Goal: Task Accomplishment & Management: Use online tool/utility

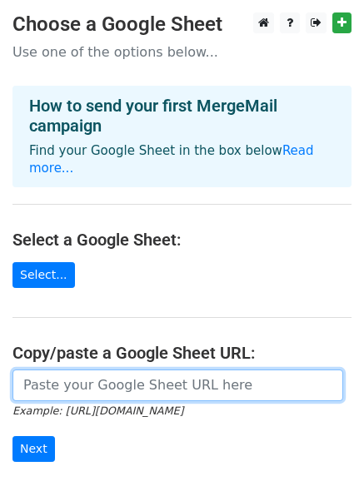
click at [107, 380] on input "url" at bounding box center [177, 386] width 331 height 32
paste input "https://docs.google.com/spreadsheets/d/1mAiDQ4G14WmE7FvfT3Xv2clabIfJfdLfI8hPG-4…"
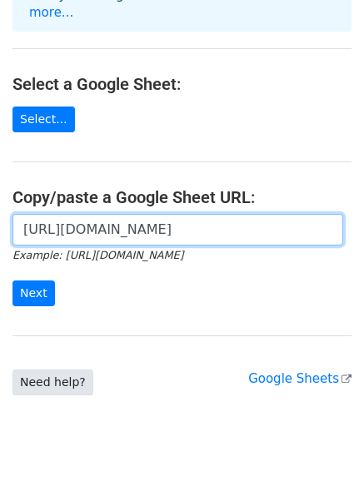
scroll to position [181, 0]
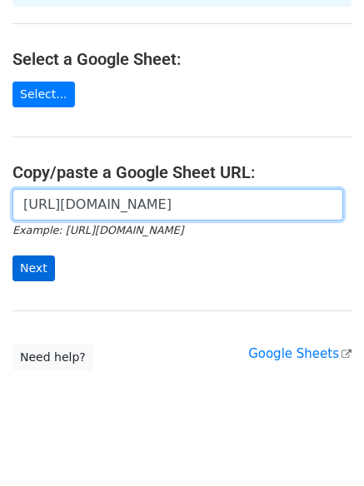
type input "https://docs.google.com/spreadsheets/d/1mAiDQ4G14WmE7FvfT3Xv2clabIfJfdLfI8hPG-4…"
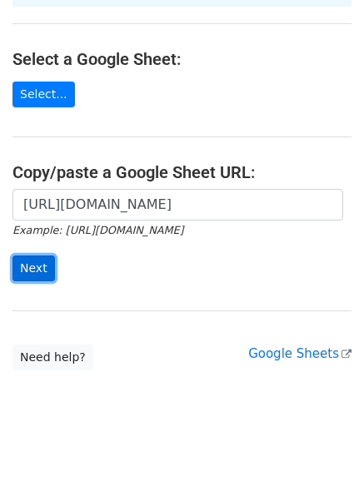
click at [29, 256] on input "Next" at bounding box center [33, 269] width 42 height 26
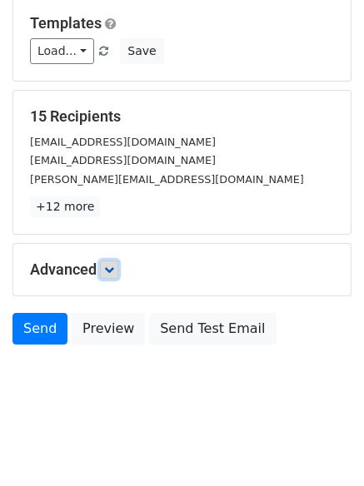
click at [114, 270] on icon at bounding box center [109, 270] width 10 height 10
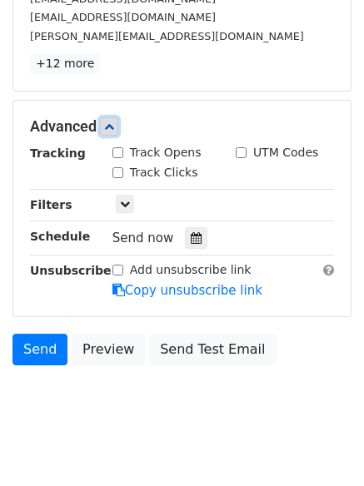
scroll to position [371, 0]
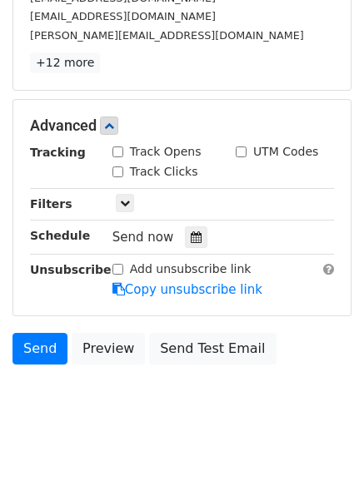
click at [117, 172] on input "Track Clicks" at bounding box center [117, 172] width 11 height 11
checkbox input "true"
click at [119, 156] on input "Track Opens" at bounding box center [117, 152] width 11 height 11
checkbox input "true"
click at [195, 236] on div at bounding box center [196, 237] width 22 height 22
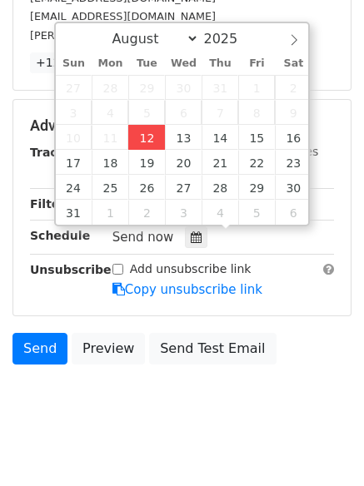
type input "[DATE] 12:12"
type input "12"
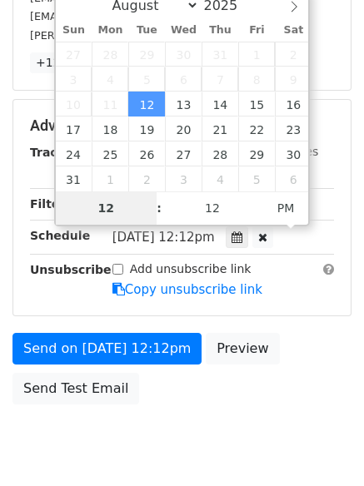
scroll to position [363, 0]
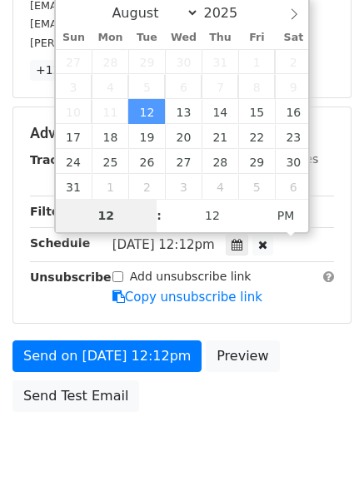
type input "4"
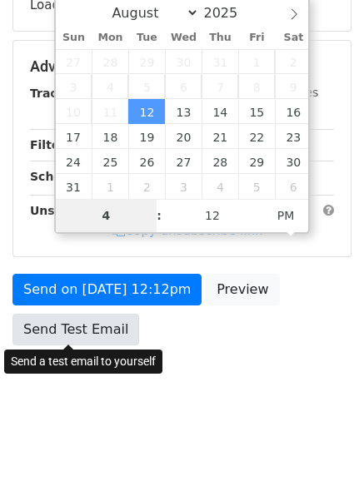
scroll to position [371, 0]
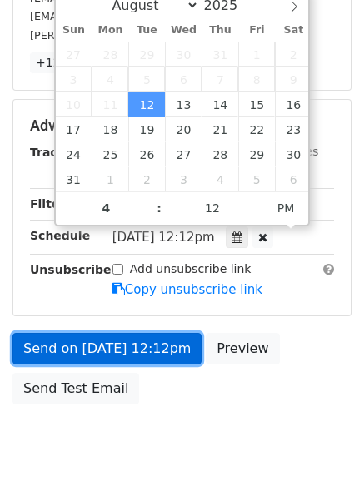
type input "2025-08-12 16:12"
click at [161, 355] on link "Send on Aug 12 at 12:12pm" at bounding box center [106, 349] width 189 height 32
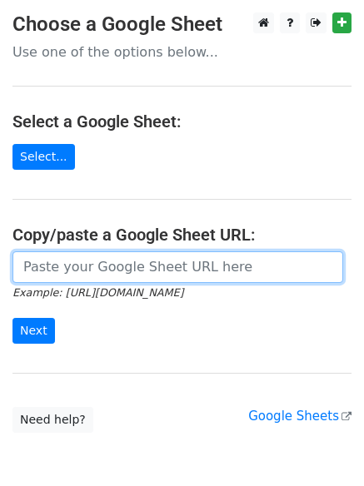
drag, startPoint x: 0, startPoint y: 0, endPoint x: 119, endPoint y: 272, distance: 297.2
click at [119, 272] on input "url" at bounding box center [177, 267] width 331 height 32
type input "[URL][DOMAIN_NAME]"
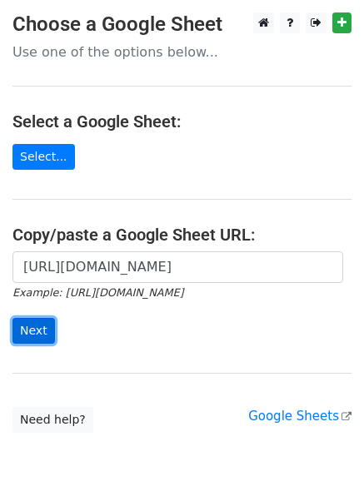
click at [36, 327] on input "Next" at bounding box center [33, 331] width 42 height 26
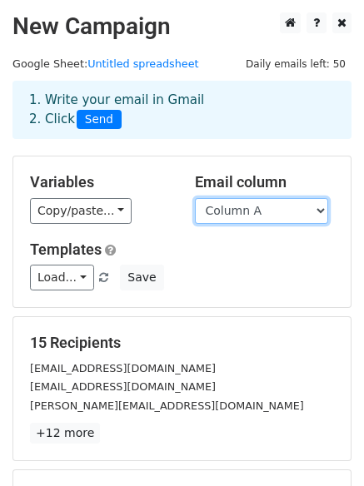
click at [249, 217] on select "Column A Column B Column C" at bounding box center [261, 211] width 133 height 26
select select "Column B"
click at [195, 198] on select "Column A Column B Column C" at bounding box center [261, 211] width 133 height 26
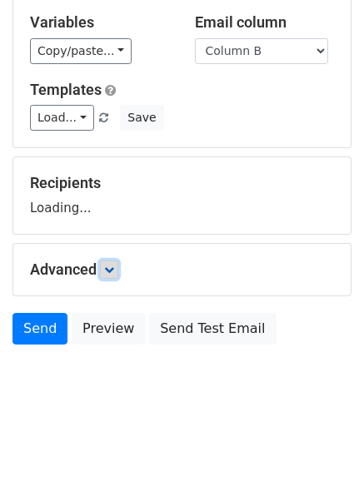
click at [107, 275] on link at bounding box center [109, 270] width 18 height 18
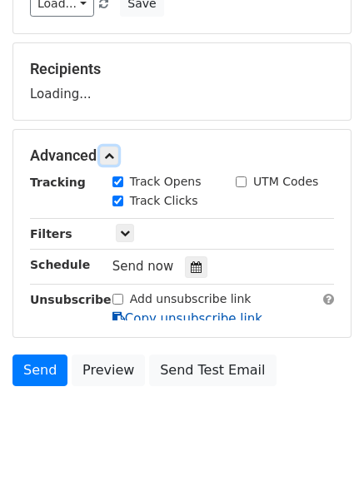
scroll to position [276, 0]
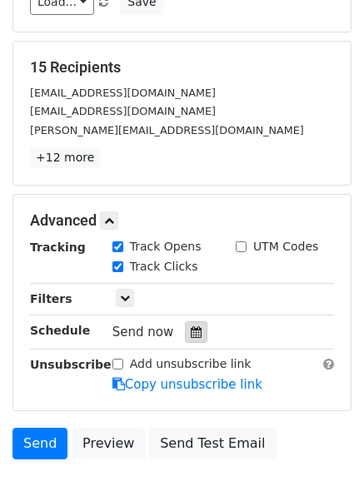
click at [191, 329] on icon at bounding box center [196, 332] width 11 height 12
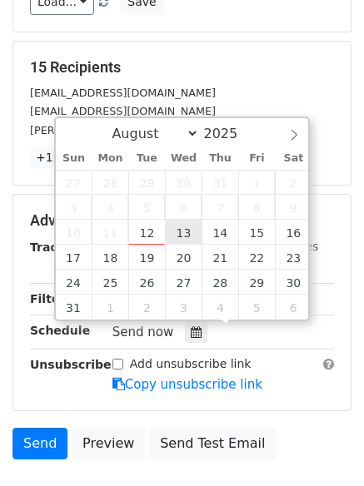
type input "2025-08-13 12:00"
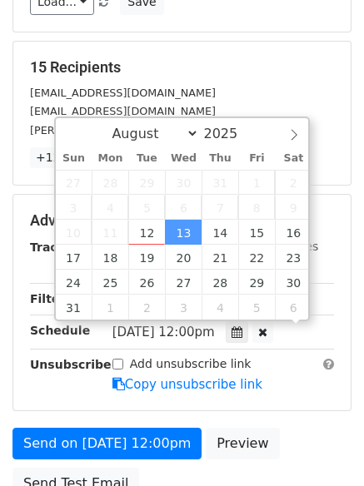
scroll to position [1, 0]
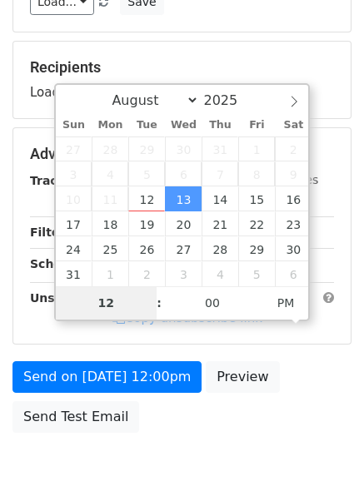
type input "5"
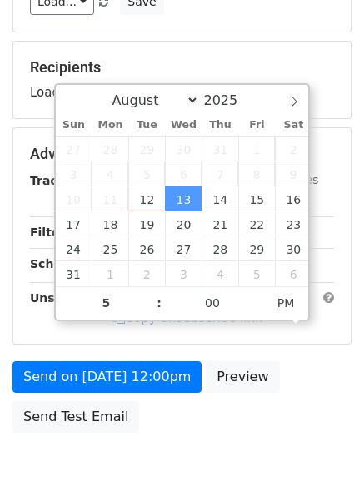
type input "2025-08-13 17:00"
click at [140, 395] on div "Send on Aug 13 at 12:00pm Preview Send Test Email" at bounding box center [182, 401] width 364 height 80
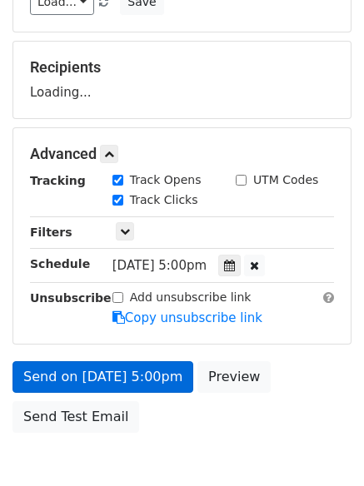
click at [155, 326] on link "Copy unsubscribe link" at bounding box center [187, 318] width 150 height 15
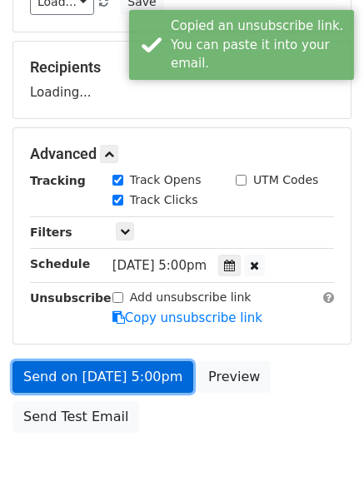
click at [157, 385] on link "Send on Aug 13 at 5:00pm" at bounding box center [102, 377] width 181 height 32
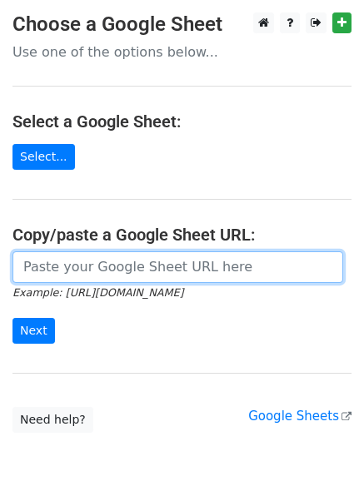
click at [69, 267] on input "url" at bounding box center [177, 267] width 331 height 32
type input "https://docs.google.com/spreadsheets/d/1mAiDQ4G14WmE7FvfT3Xv2clabIfJfdLfI8hPG-4…"
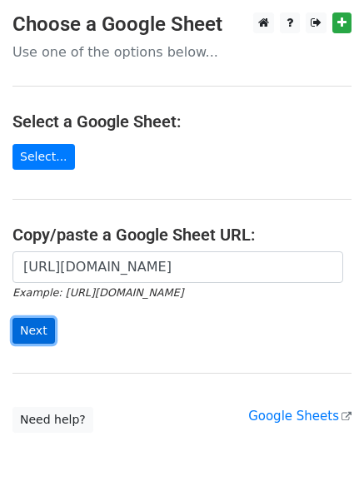
click at [40, 327] on input "Next" at bounding box center [33, 331] width 42 height 26
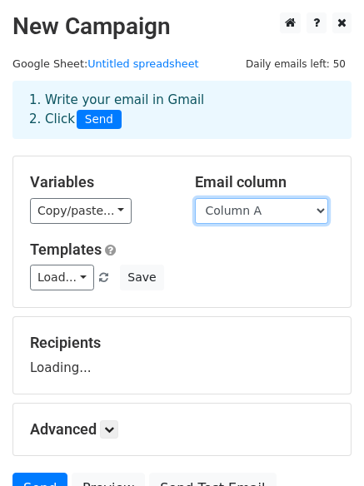
click at [256, 221] on select "Column A Column B Column C" at bounding box center [261, 211] width 133 height 26
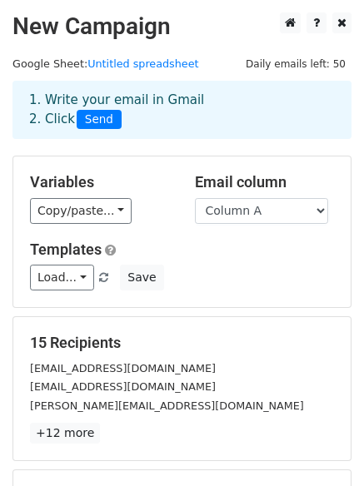
click at [261, 272] on div "Load... No templates saved Save" at bounding box center [181, 278] width 329 height 26
click at [264, 222] on select "Column A Column B Column C" at bounding box center [261, 211] width 133 height 26
select select "Column C"
click at [195, 198] on select "Column A Column B Column C" at bounding box center [261, 211] width 133 height 26
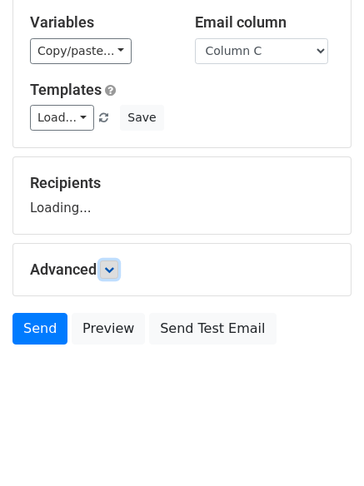
click at [114, 270] on icon at bounding box center [109, 270] width 10 height 10
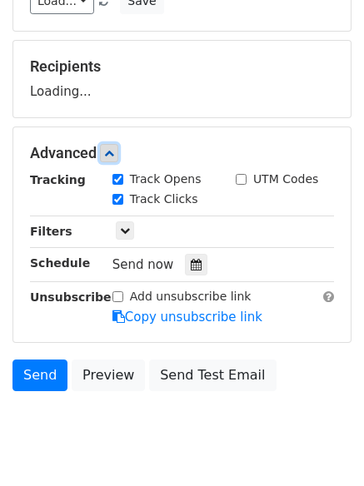
scroll to position [281, 0]
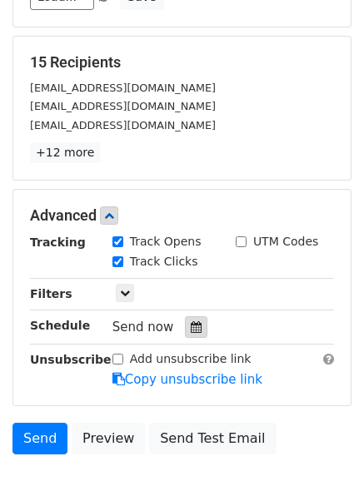
click at [191, 328] on icon at bounding box center [196, 327] width 11 height 12
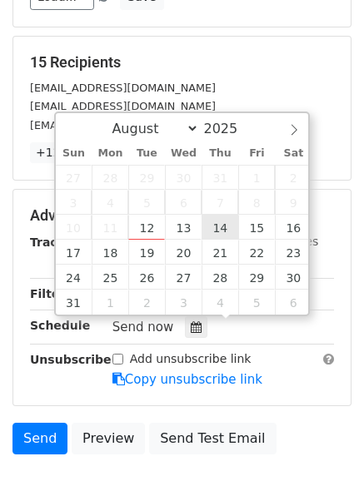
type input "2025-08-14 12:00"
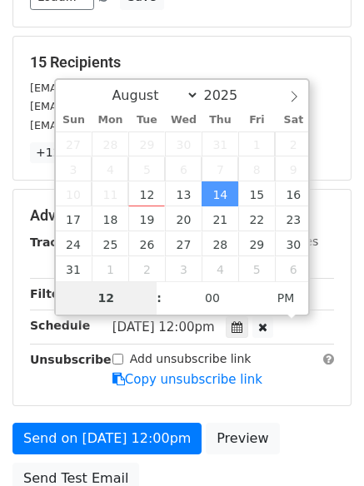
type input "6"
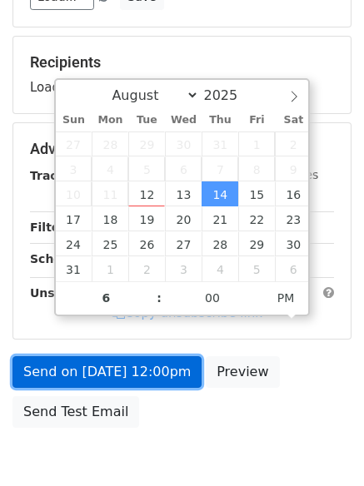
type input "2025-08-14 18:00"
click at [162, 378] on link "Send on Aug 14 at 12:00pm" at bounding box center [106, 372] width 189 height 32
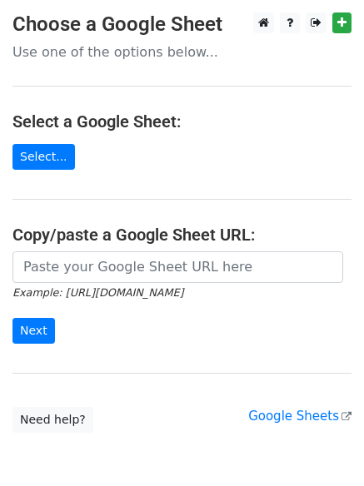
click at [163, 286] on small "Example: [URL][DOMAIN_NAME]" at bounding box center [97, 292] width 171 height 12
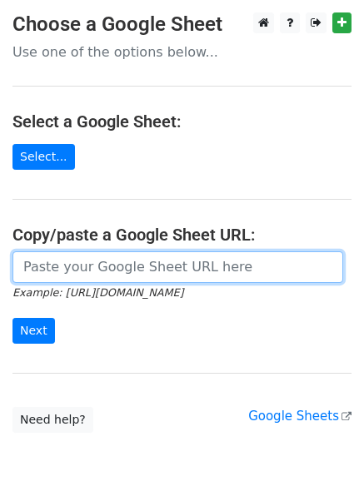
click at [166, 273] on input "url" at bounding box center [177, 267] width 331 height 32
type input "[URL][DOMAIN_NAME]"
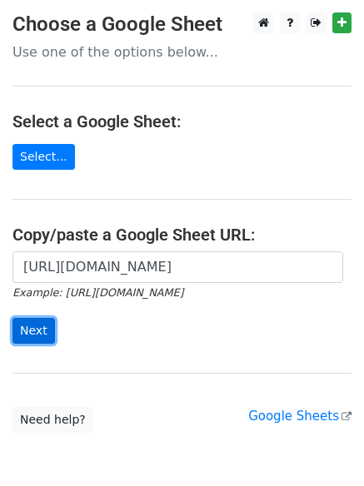
click at [44, 321] on input "Next" at bounding box center [33, 331] width 42 height 26
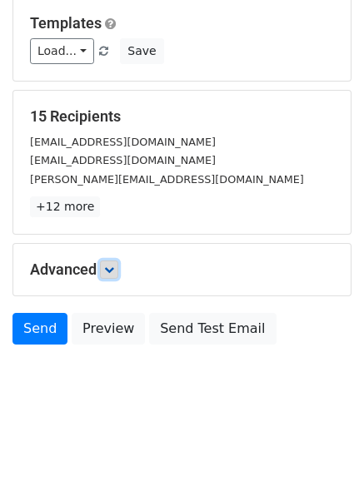
click at [110, 275] on link at bounding box center [109, 270] width 18 height 18
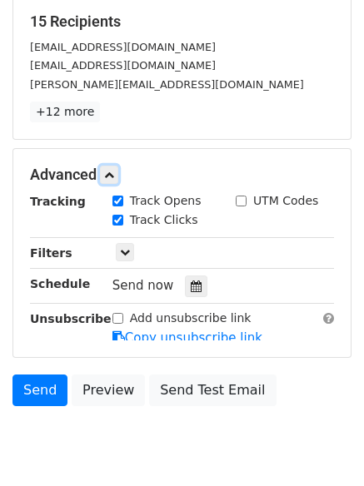
scroll to position [353, 0]
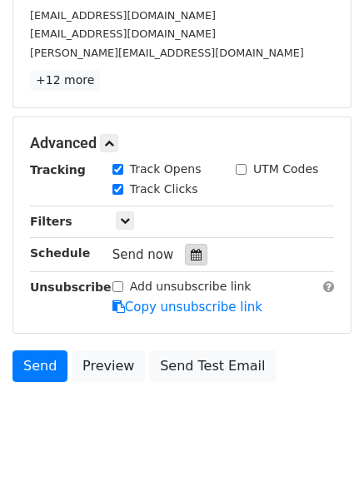
click at [194, 256] on div at bounding box center [196, 255] width 22 height 22
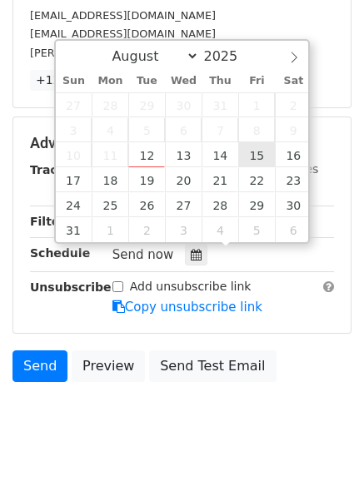
type input "2025-08-15 12:00"
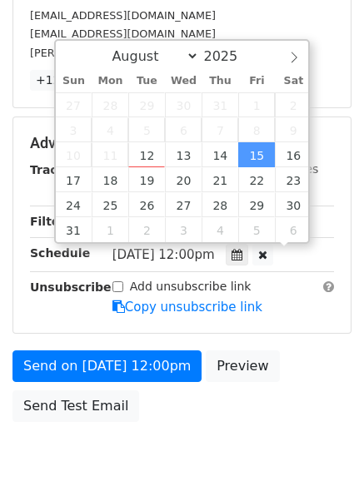
scroll to position [1, 0]
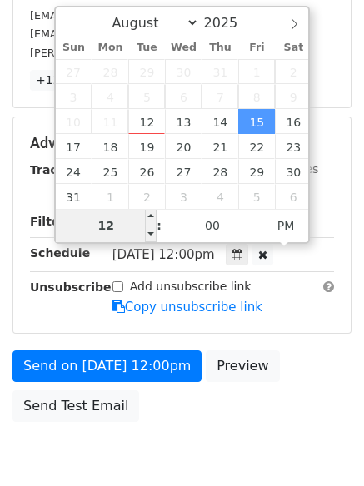
type input "7"
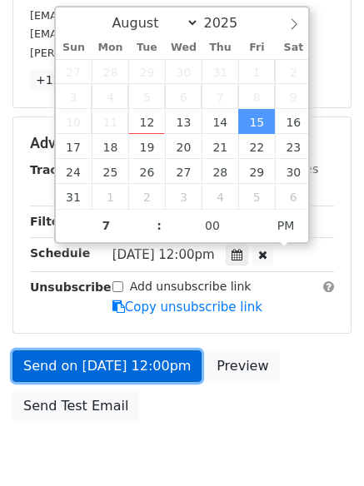
type input "2025-08-15 19:00"
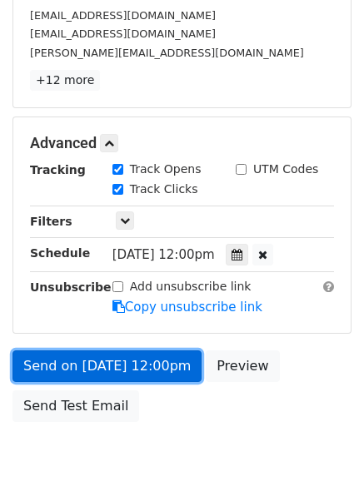
click at [108, 355] on link "Send on Aug 15 at 12:00pm" at bounding box center [106, 367] width 189 height 32
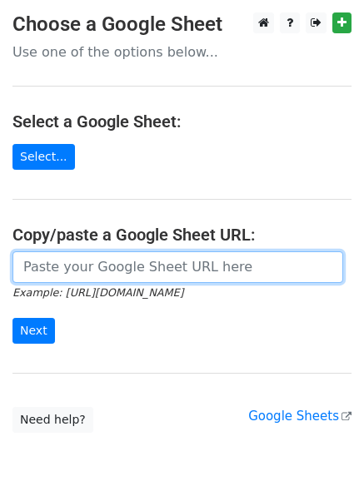
click at [107, 273] on input "url" at bounding box center [177, 267] width 331 height 32
type input "[URL][DOMAIN_NAME]"
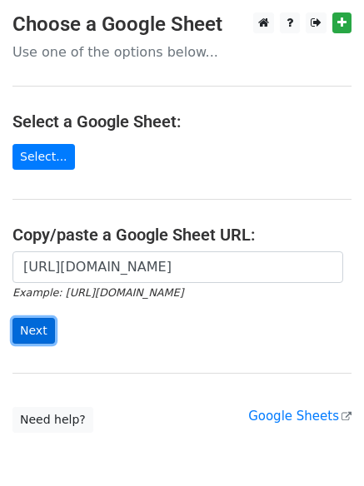
click at [23, 329] on input "Next" at bounding box center [33, 331] width 42 height 26
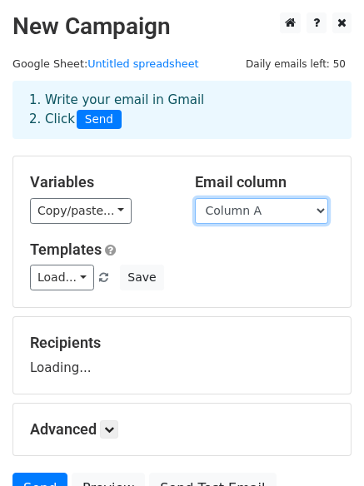
click at [214, 203] on select "Column A Column B Column C" at bounding box center [261, 211] width 133 height 26
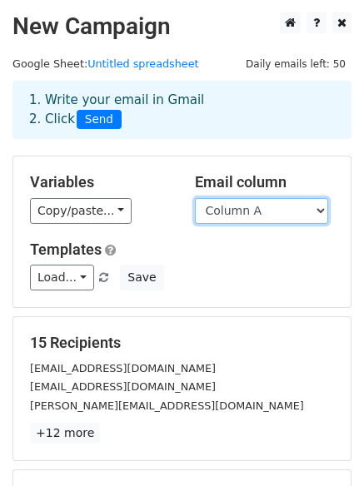
click at [249, 212] on select "Column A Column B Column C" at bounding box center [261, 211] width 133 height 26
select select "Column B"
click at [195, 198] on select "Column A Column B Column C" at bounding box center [261, 211] width 133 height 26
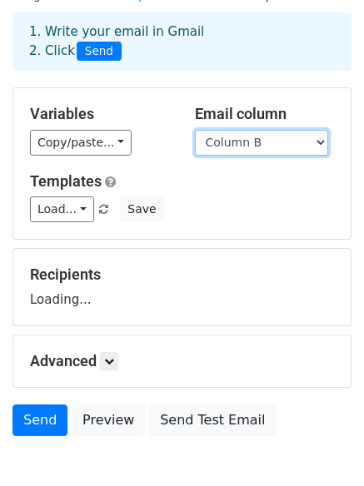
scroll to position [160, 0]
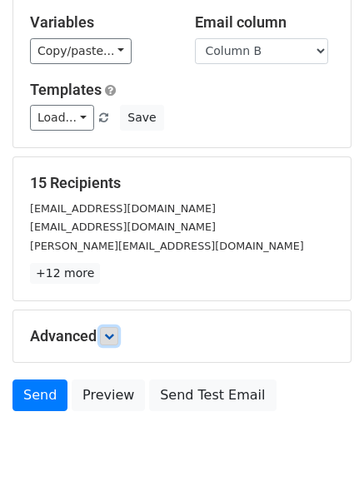
click at [109, 335] on icon at bounding box center [109, 336] width 10 height 10
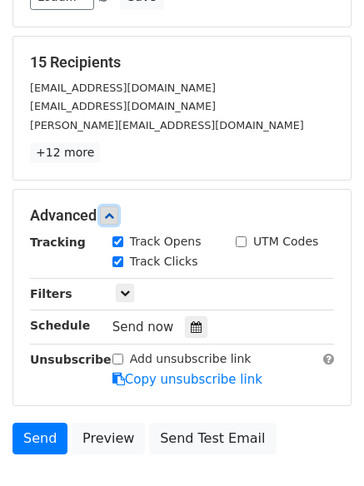
scroll to position [385, 0]
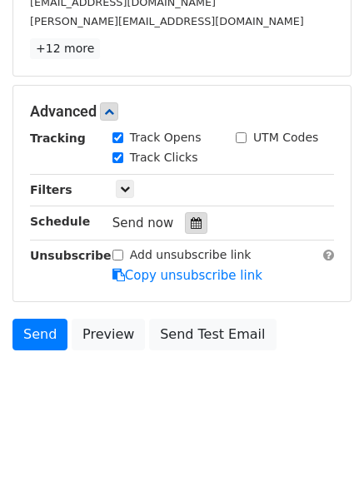
click at [185, 223] on div at bounding box center [196, 223] width 22 height 22
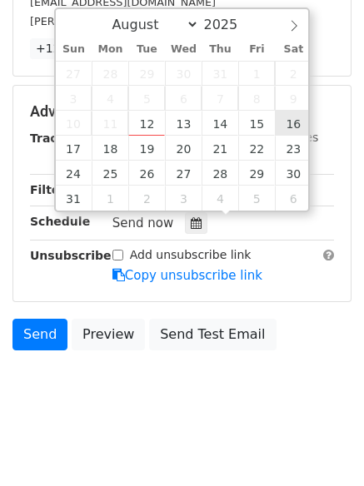
type input "[DATE] 12:00"
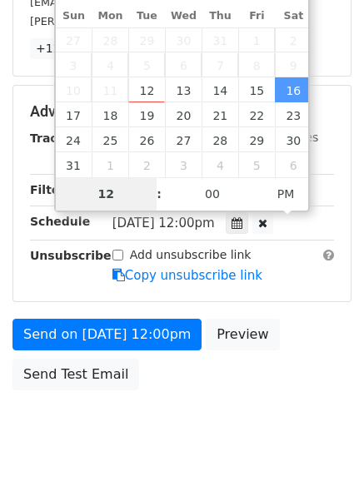
scroll to position [363, 0]
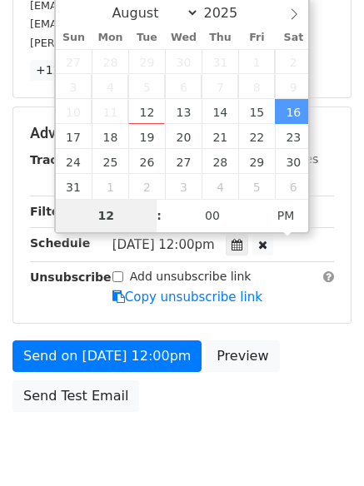
type input "8"
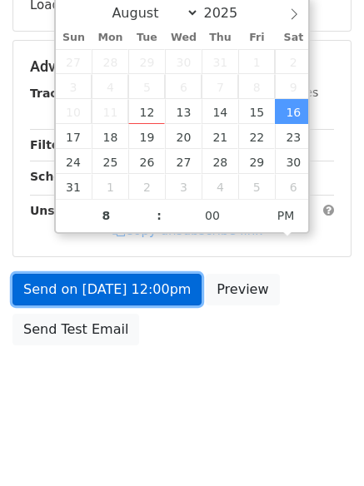
type input "[DATE] 20:00"
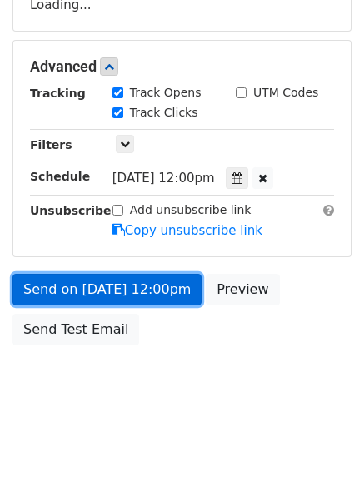
click at [159, 296] on link "Send on [DATE] 12:00pm" at bounding box center [106, 290] width 189 height 32
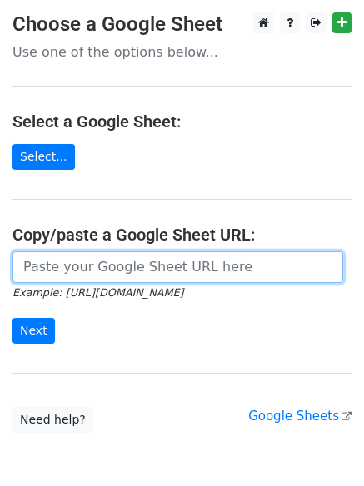
click at [100, 274] on input "url" at bounding box center [177, 267] width 331 height 32
type input "[URL][DOMAIN_NAME]"
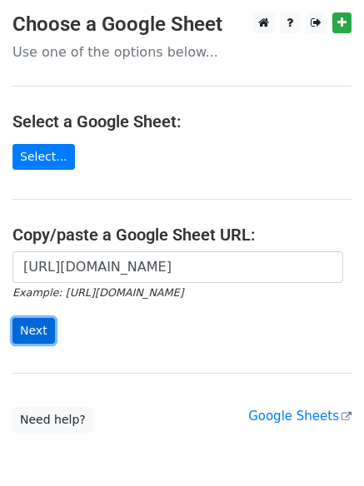
click at [22, 318] on input "Next" at bounding box center [33, 331] width 42 height 26
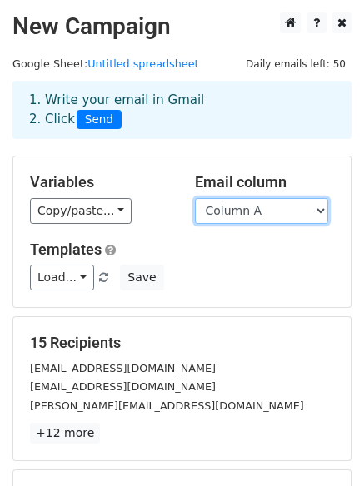
drag, startPoint x: 237, startPoint y: 210, endPoint x: 241, endPoint y: 223, distance: 13.7
click at [237, 210] on select "Column A Column B Column C" at bounding box center [261, 211] width 133 height 26
select select "Column C"
click at [195, 198] on select "Column A Column B Column C" at bounding box center [261, 211] width 133 height 26
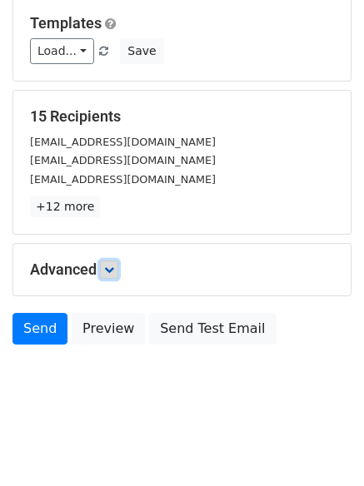
click at [114, 274] on icon at bounding box center [109, 270] width 10 height 10
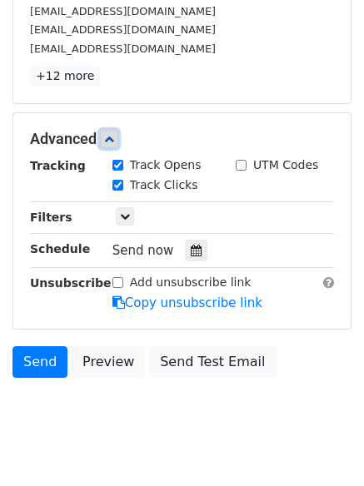
scroll to position [365, 0]
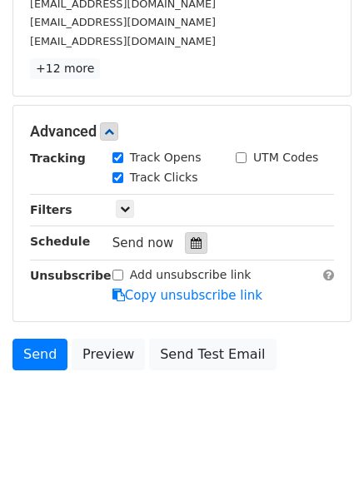
click at [188, 254] on div at bounding box center [196, 243] width 22 height 22
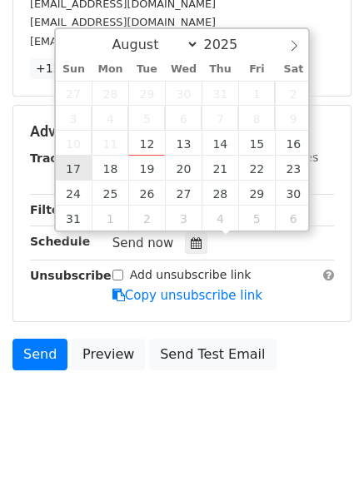
type input "[DATE] 12:00"
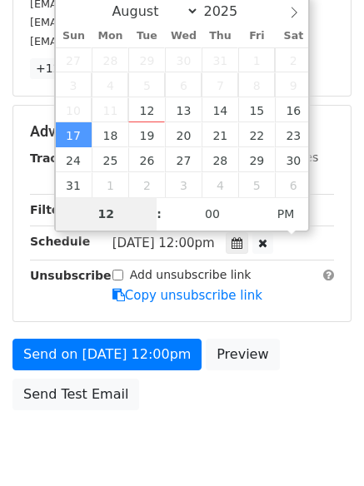
scroll to position [363, 0]
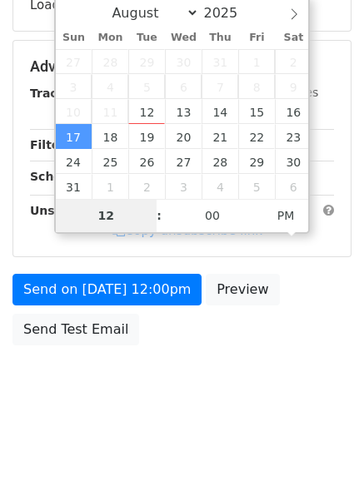
type input "9"
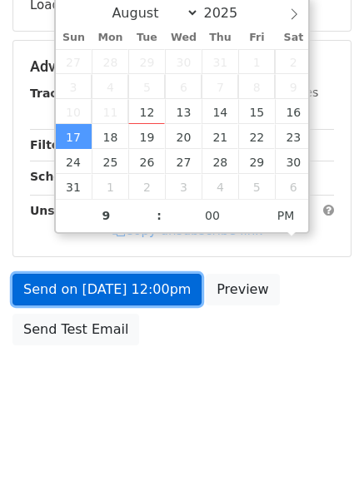
type input "[DATE] 21:00"
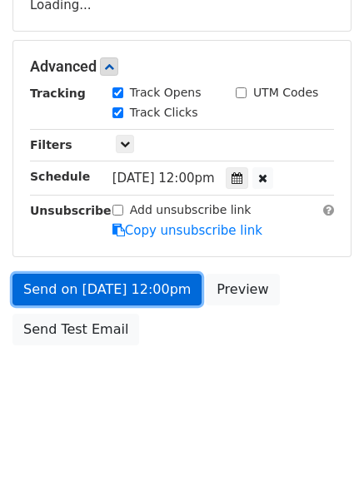
click at [64, 280] on link "Send on [DATE] 12:00pm" at bounding box center [106, 290] width 189 height 32
